Goal: Information Seeking & Learning: Learn about a topic

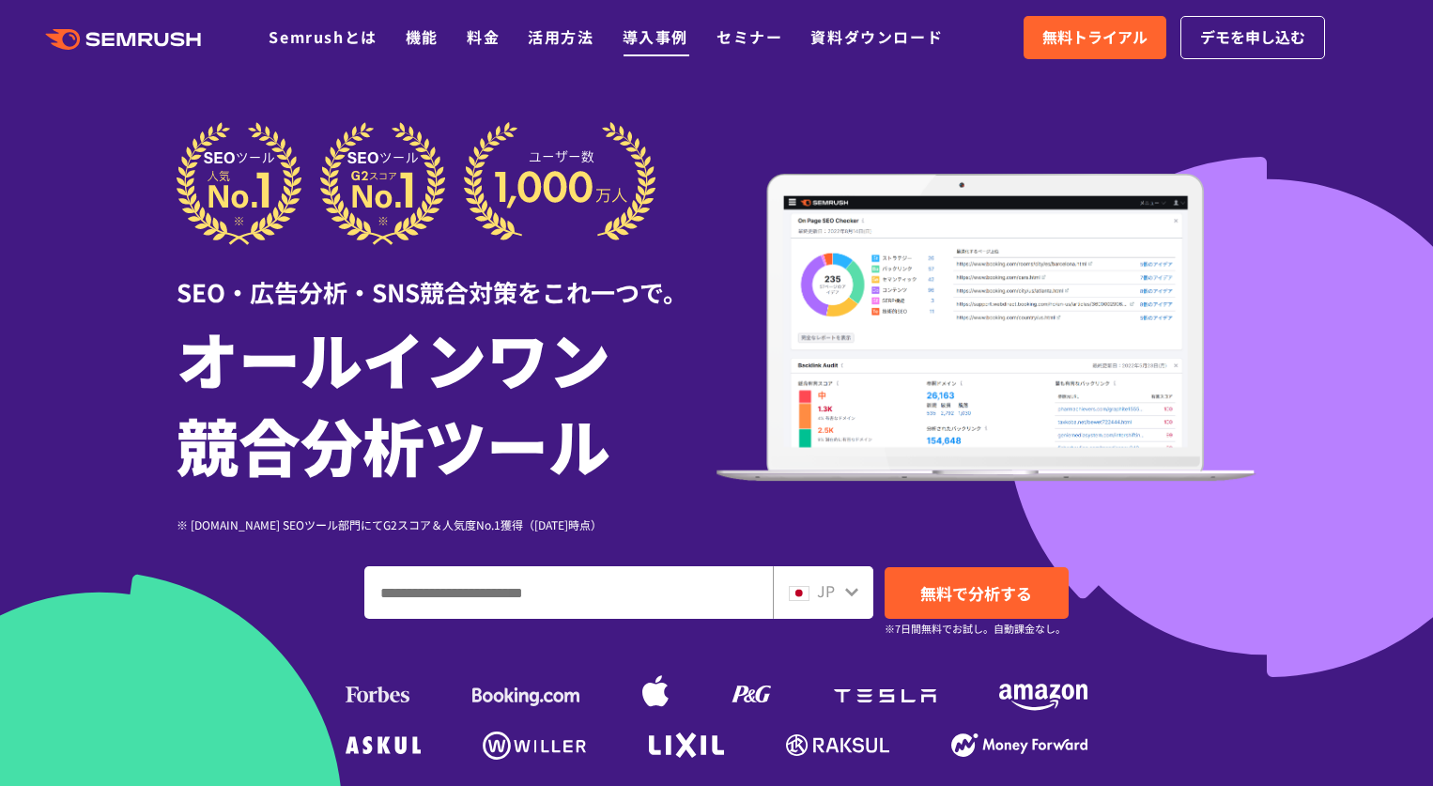
click at [662, 38] on link "導入事例" at bounding box center [656, 36] width 66 height 23
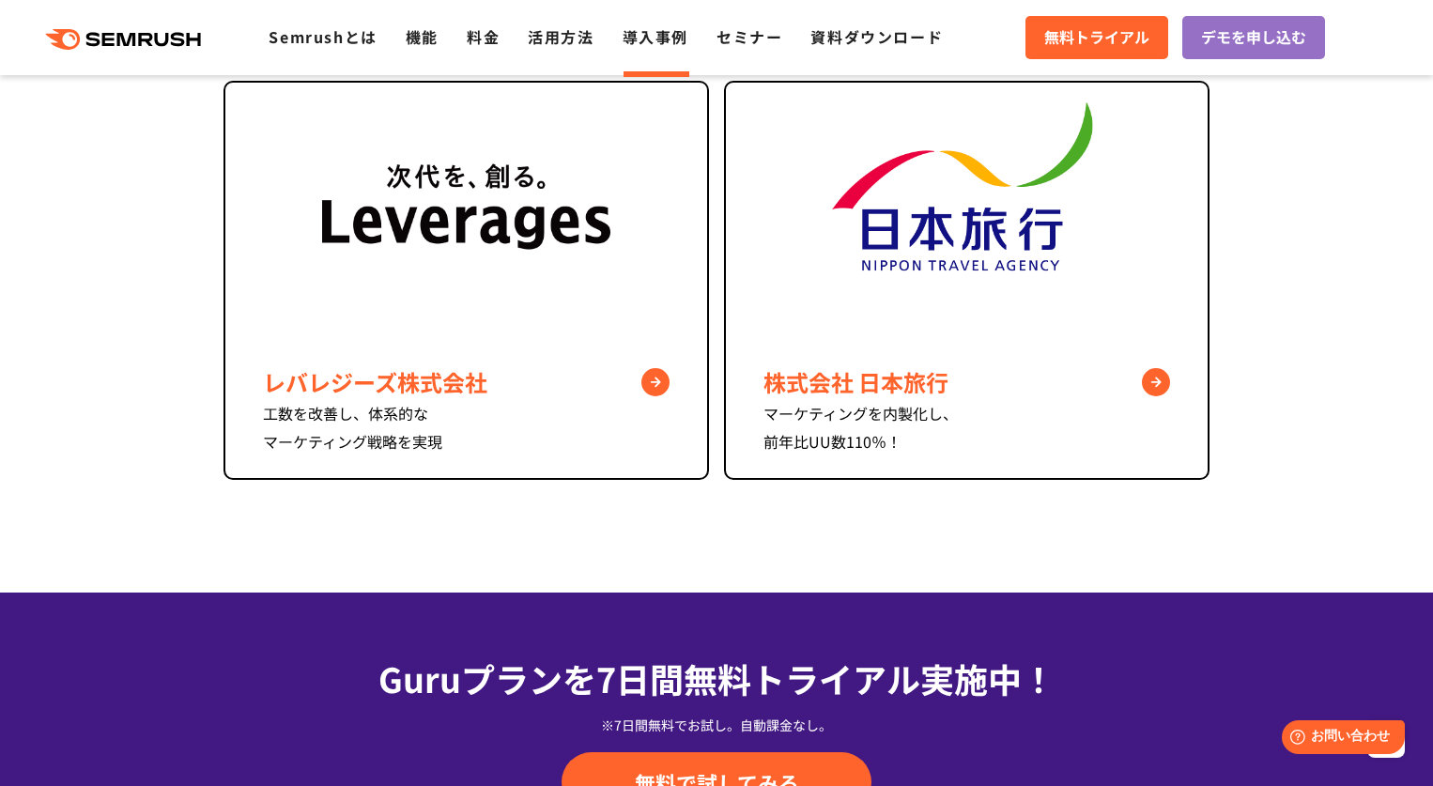
scroll to position [1646, 0]
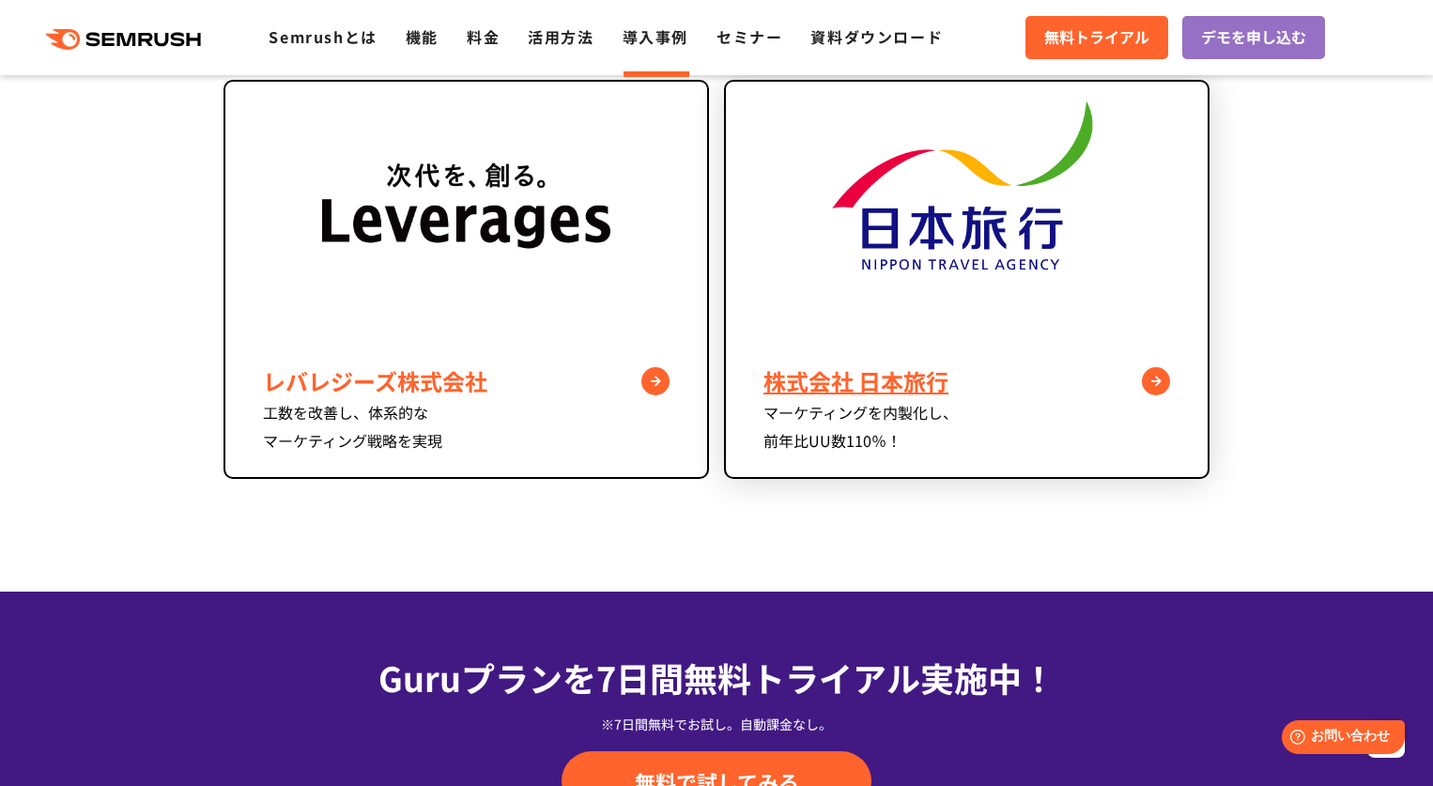
click at [898, 373] on div "株式会社 日本旅行" at bounding box center [966, 381] width 407 height 34
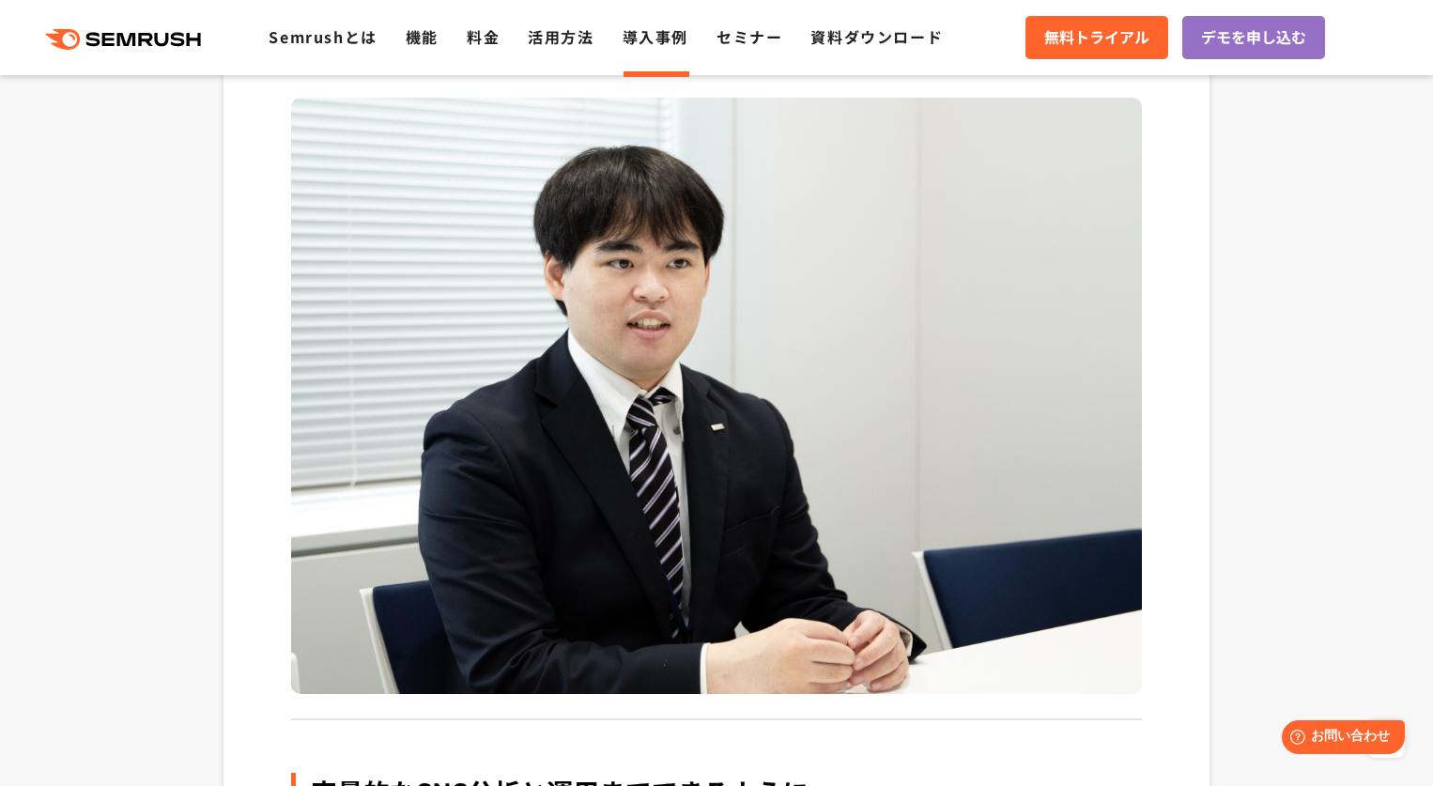
scroll to position [2632, 0]
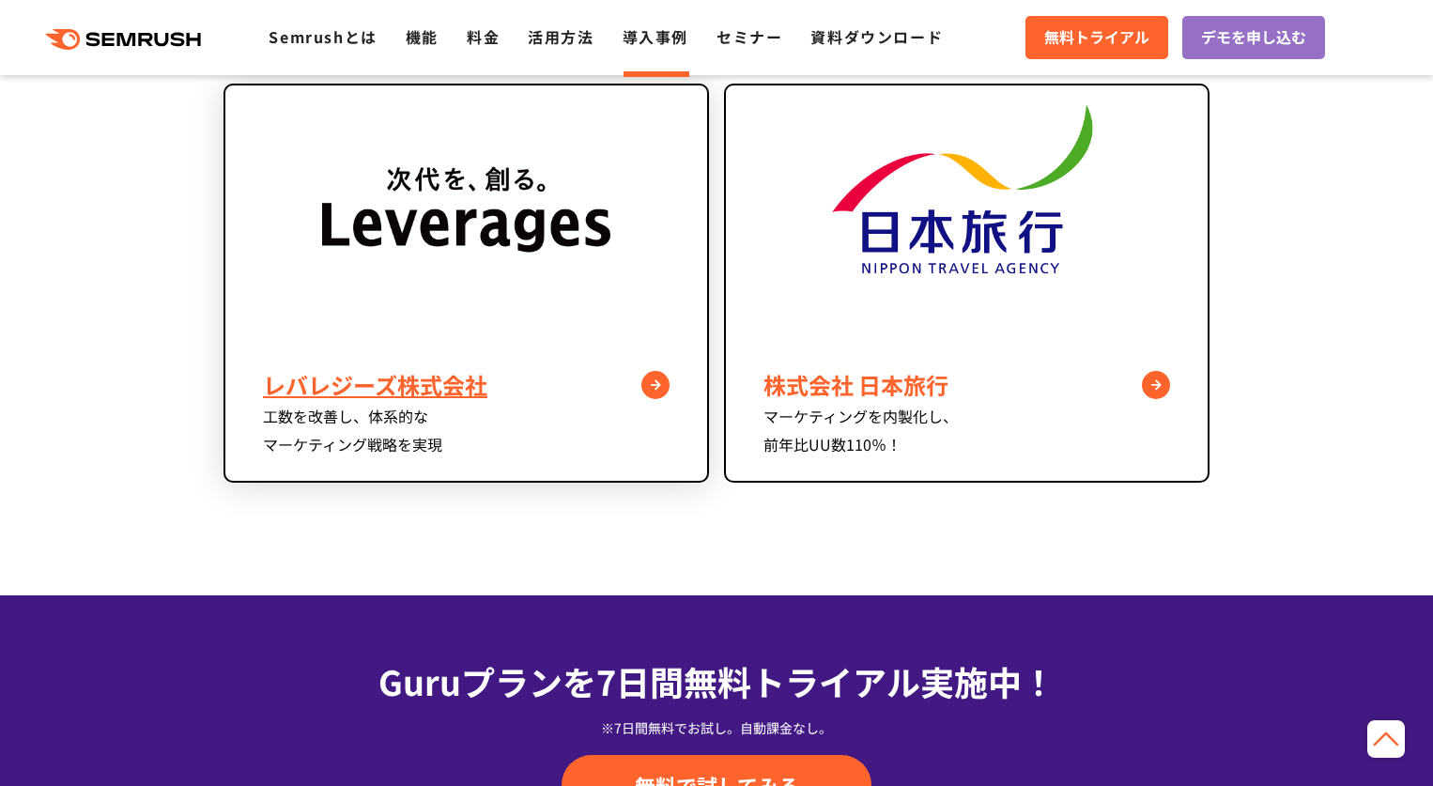
click at [427, 269] on img at bounding box center [466, 215] width 289 height 260
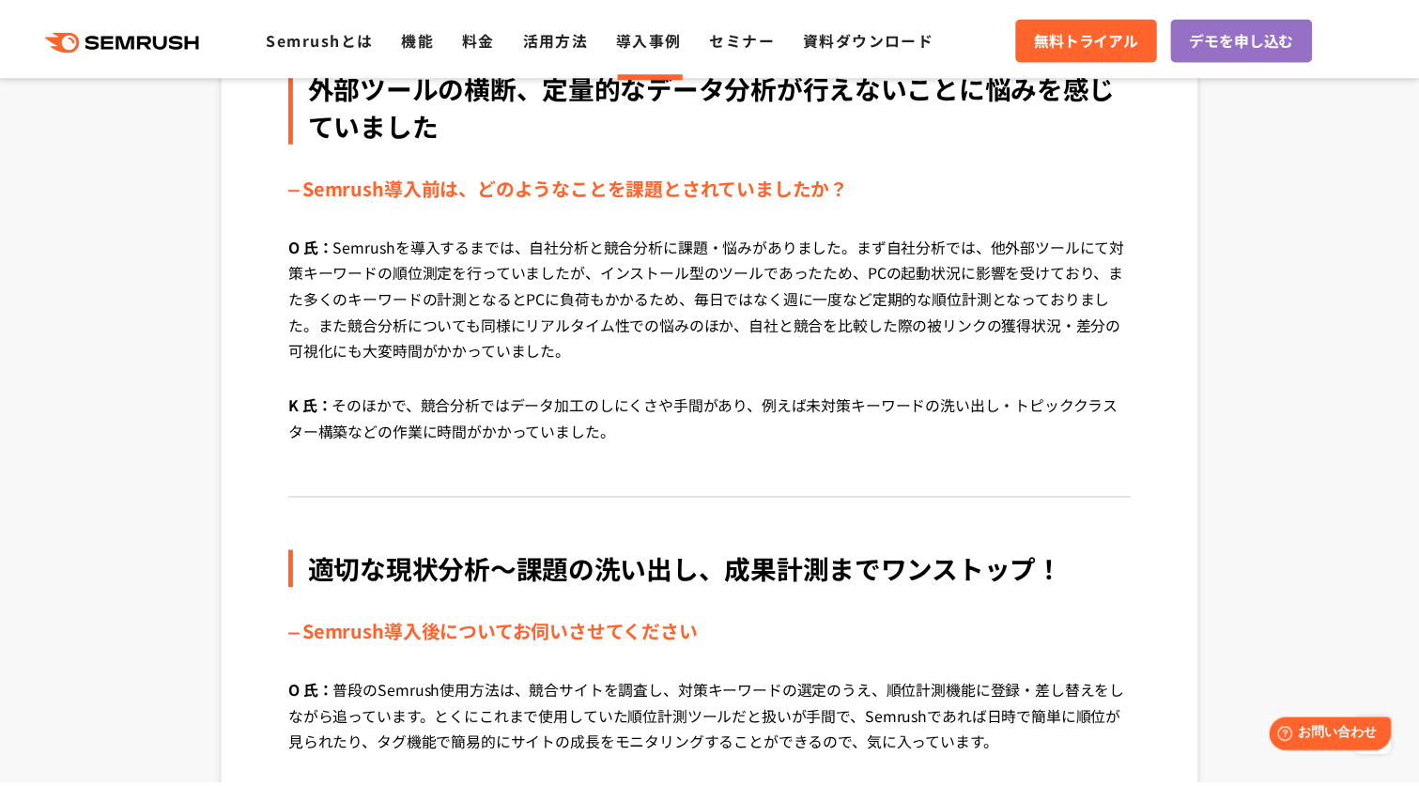
scroll to position [1697, 0]
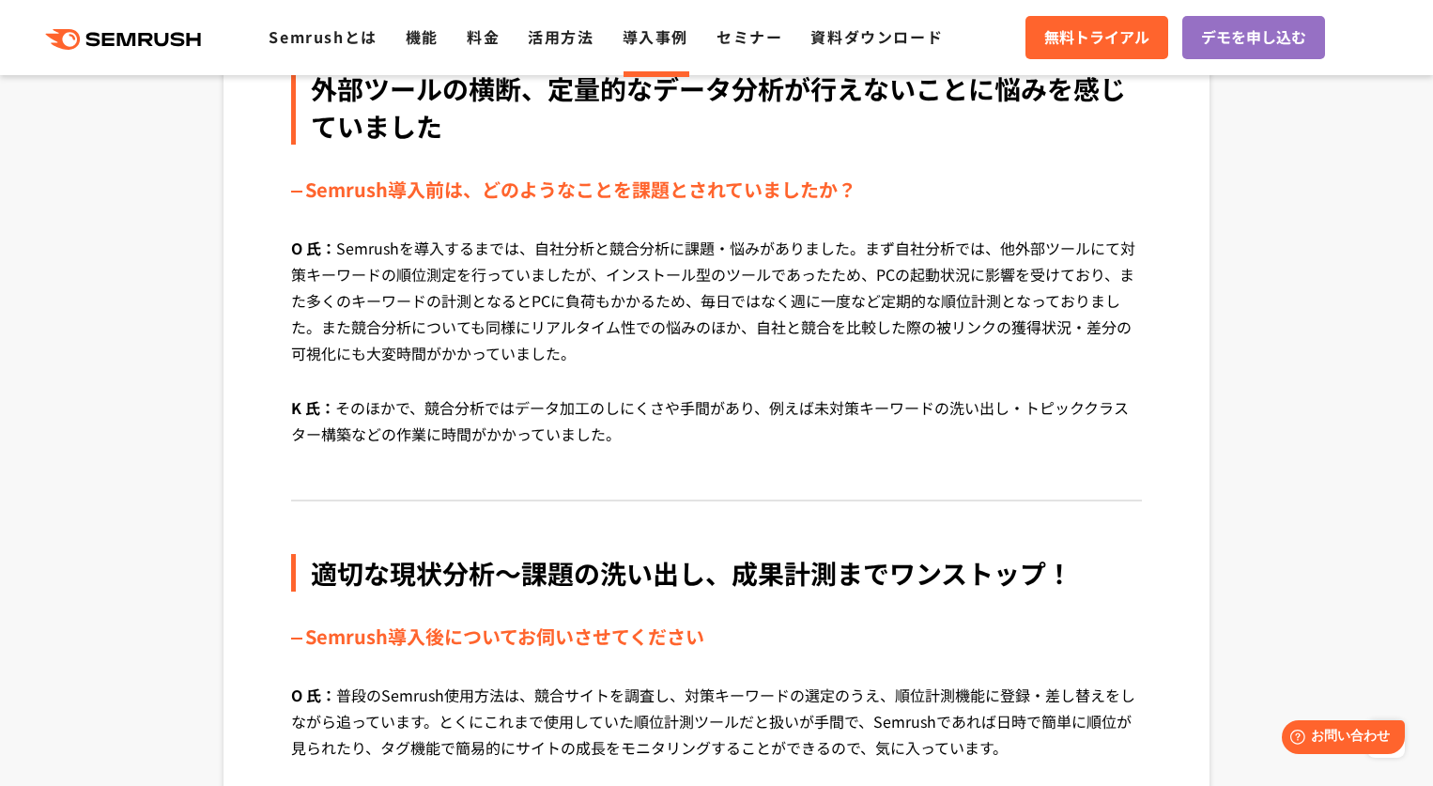
click at [702, 284] on p "O 氏： Semrushを導入するまでは、自社分析と競合分析に課題・悩みがありました。まず自社分析では、他外部ツールにて対策キーワードの順位測定を行っていまし…" at bounding box center [716, 315] width 851 height 160
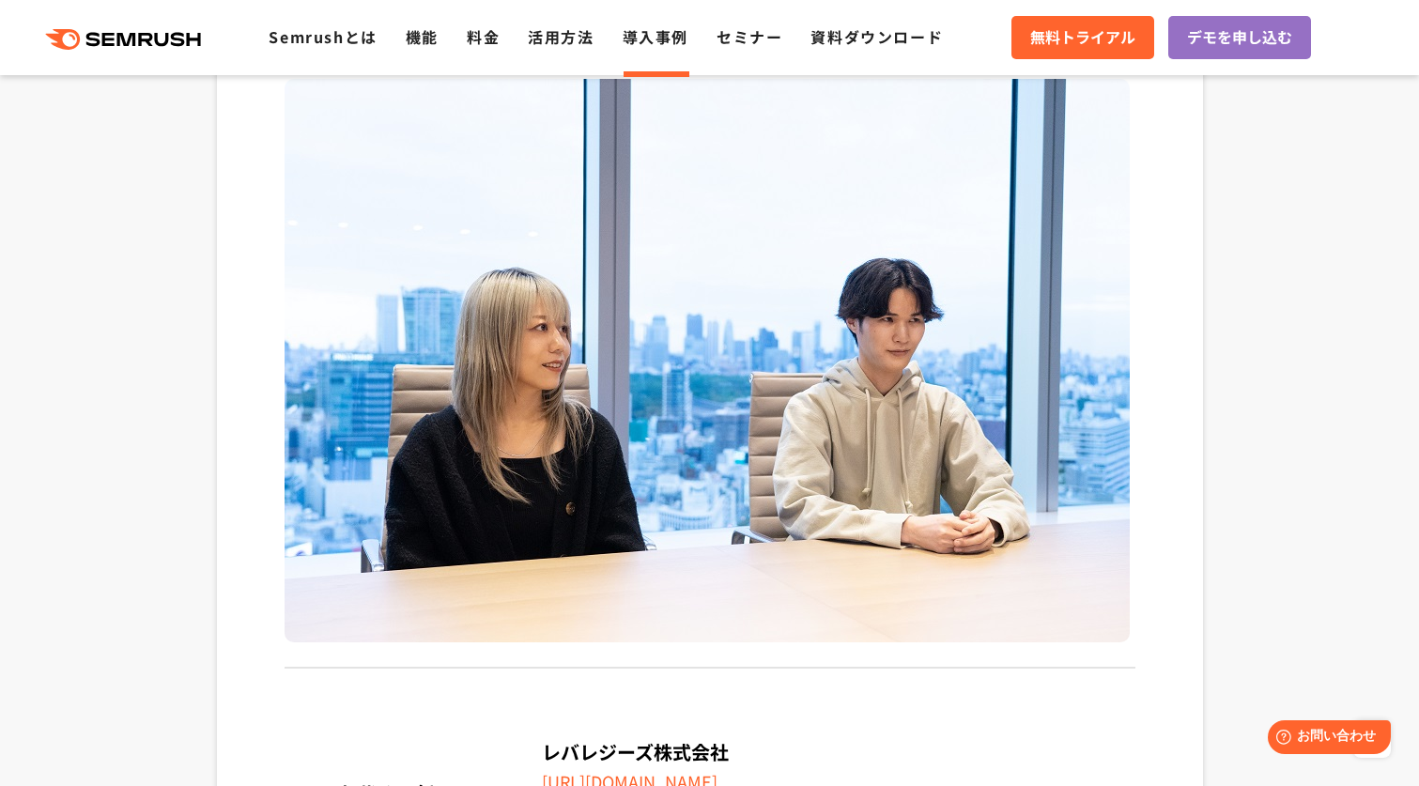
scroll to position [5372, 0]
